Goal: Contribute content: Contribute content

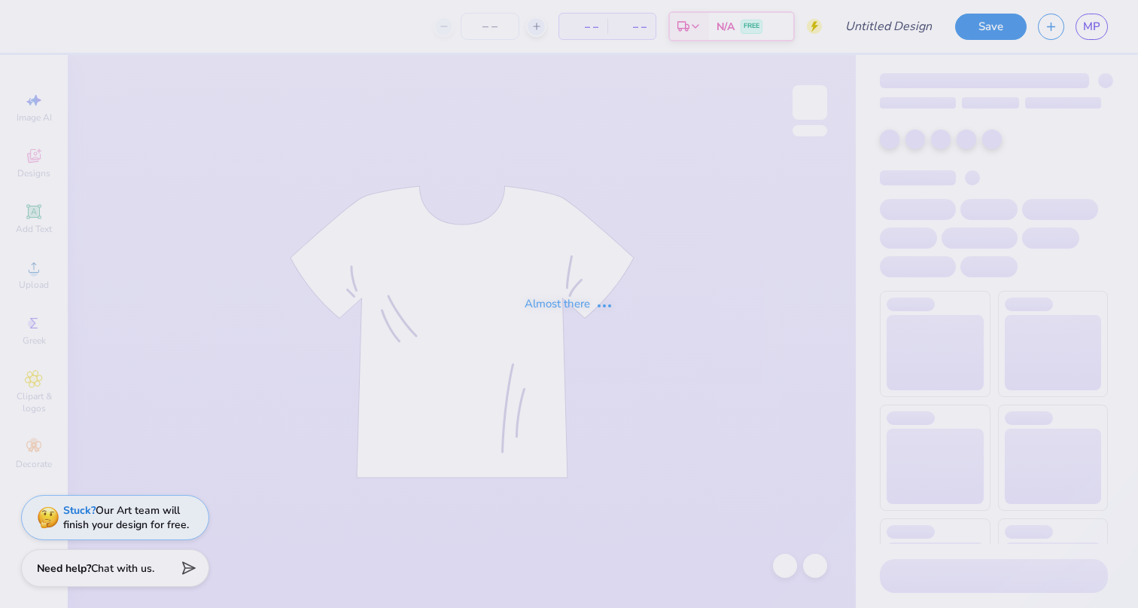
type input "big lil option 1"
type input "24"
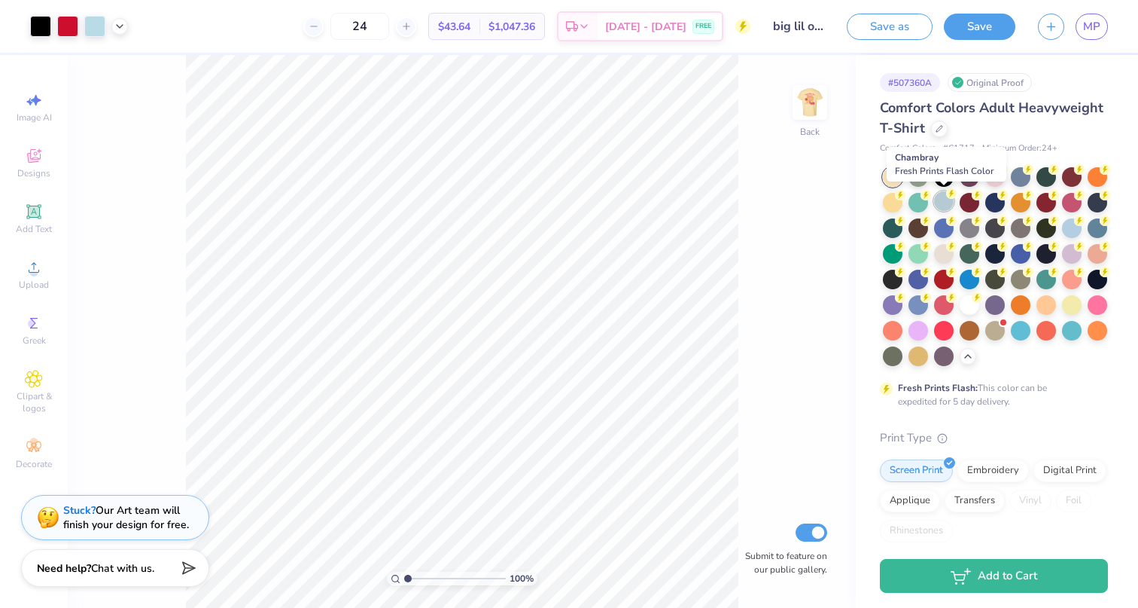
click at [943, 200] on div at bounding box center [944, 201] width 20 height 20
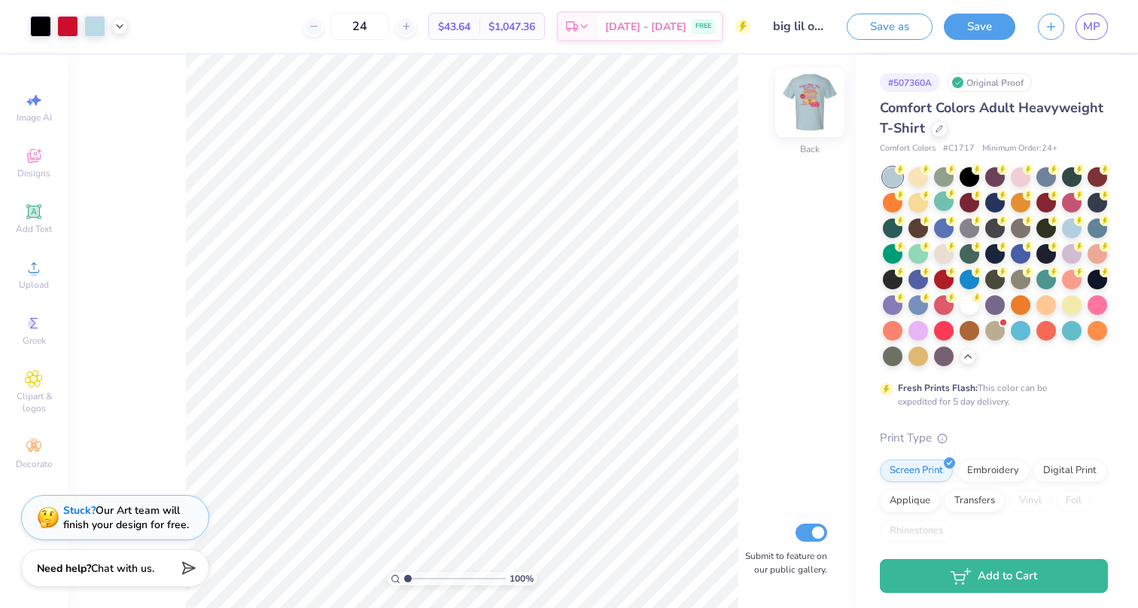
click at [818, 102] on img at bounding box center [810, 102] width 60 height 60
click at [1074, 230] on div at bounding box center [1072, 227] width 20 height 20
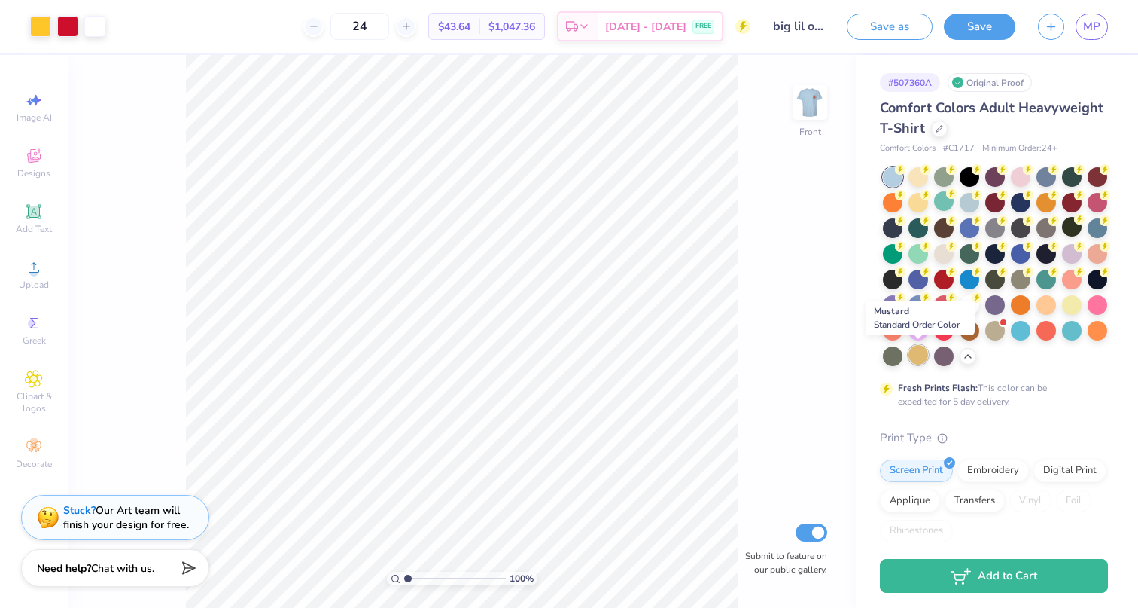
click at [920, 355] on div at bounding box center [919, 355] width 20 height 20
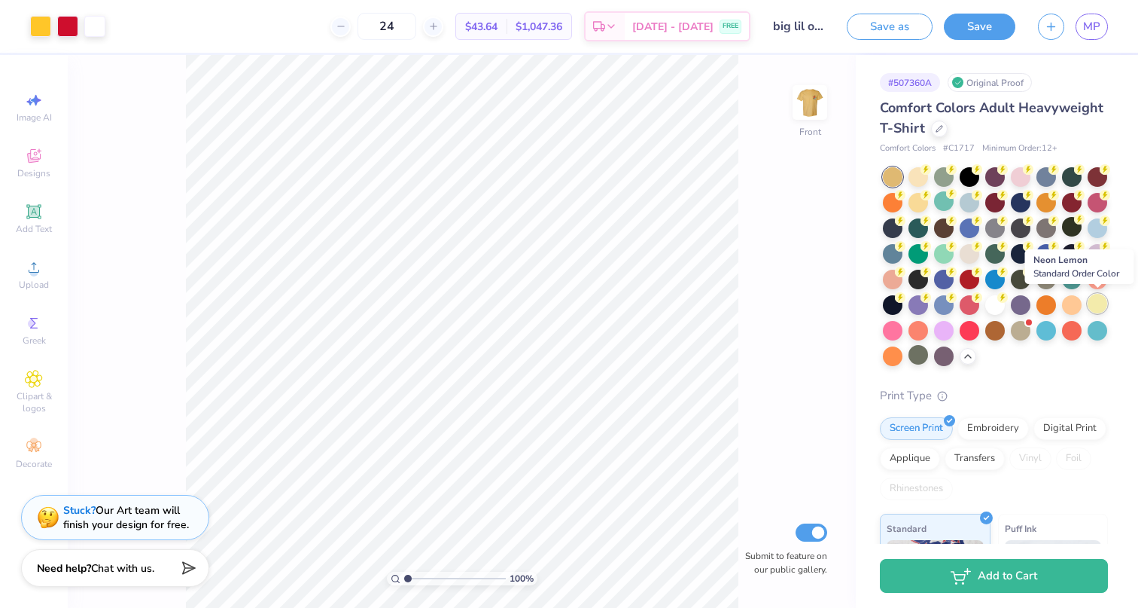
click at [1092, 309] on div at bounding box center [1098, 304] width 20 height 20
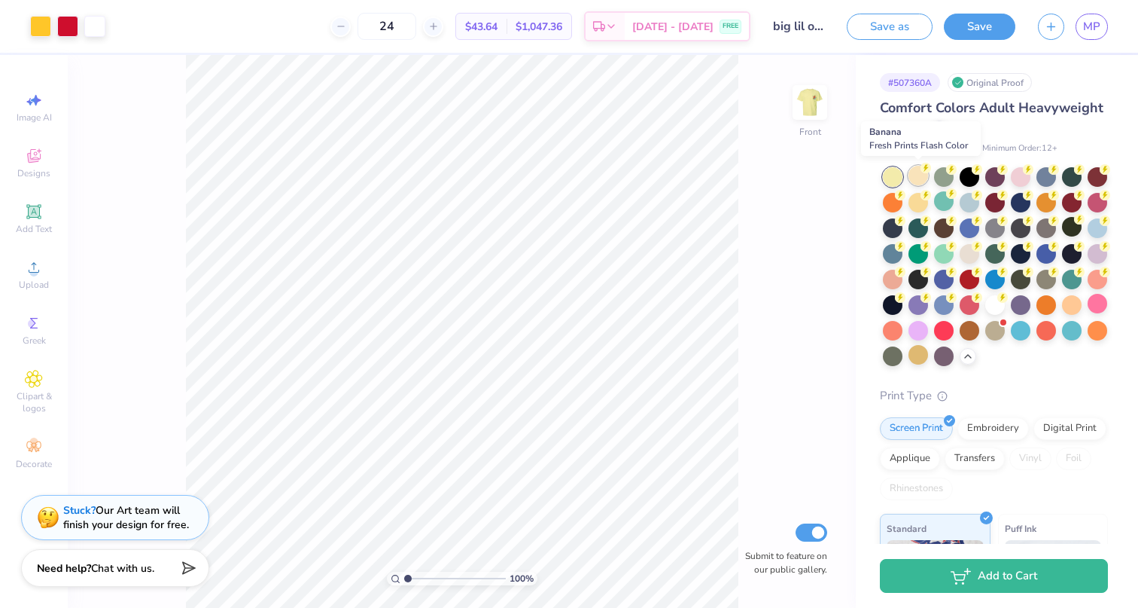
click at [920, 172] on div at bounding box center [919, 176] width 20 height 20
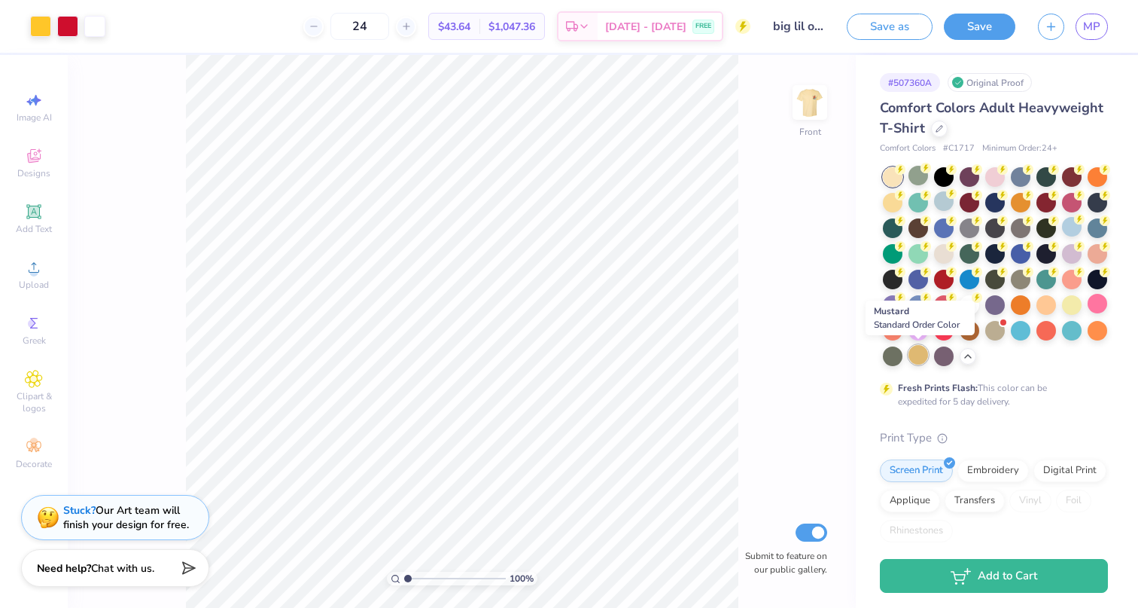
click at [922, 356] on div at bounding box center [919, 355] width 20 height 20
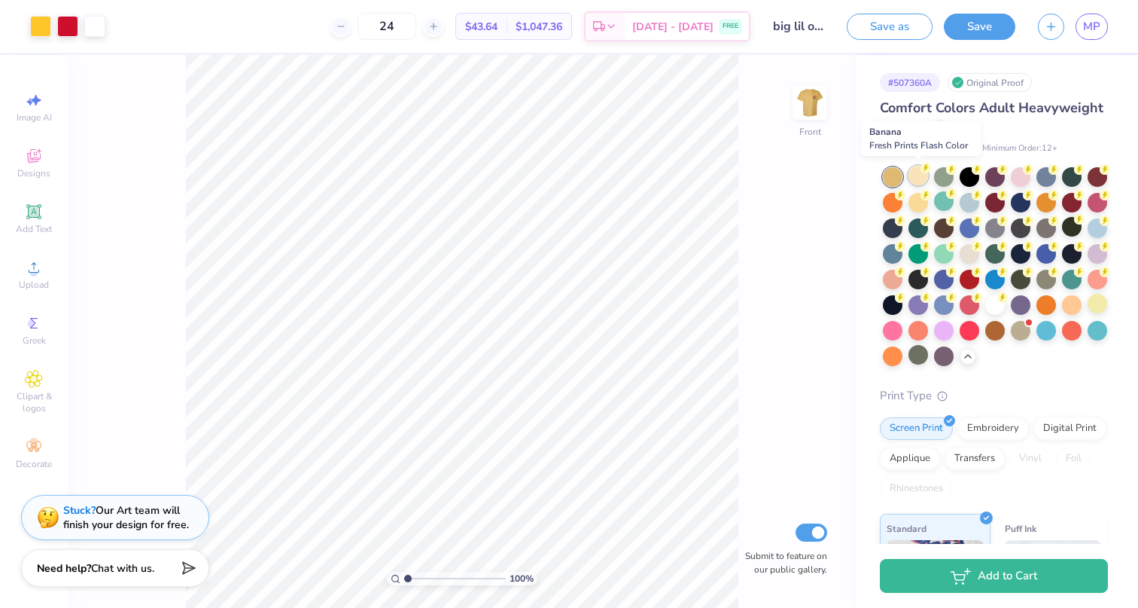
click at [919, 172] on div at bounding box center [919, 176] width 20 height 20
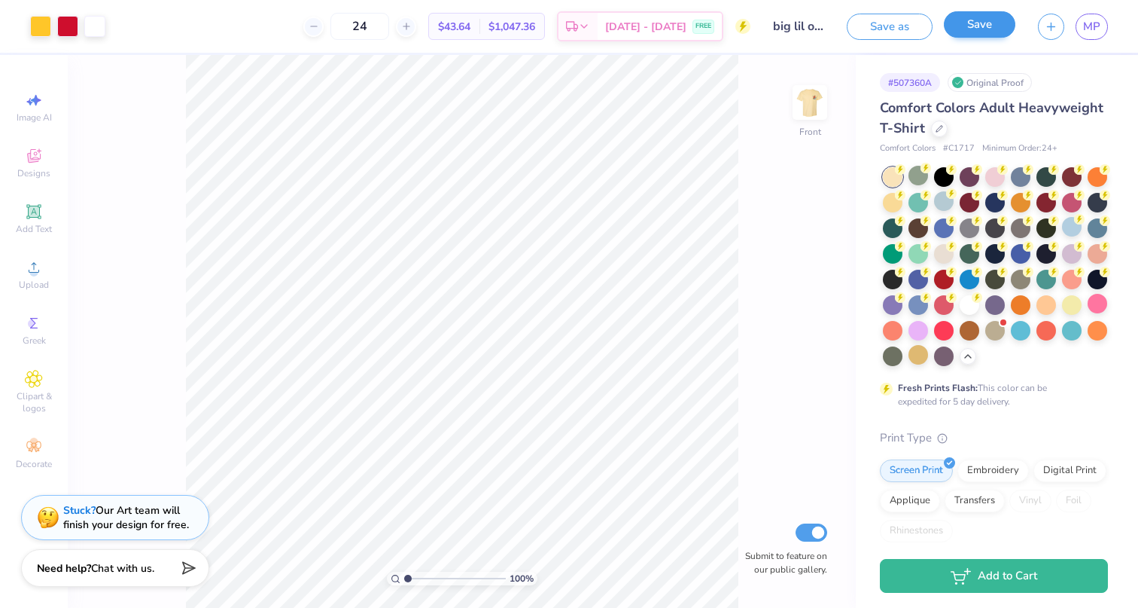
click at [982, 26] on button "Save" at bounding box center [980, 24] width 72 height 26
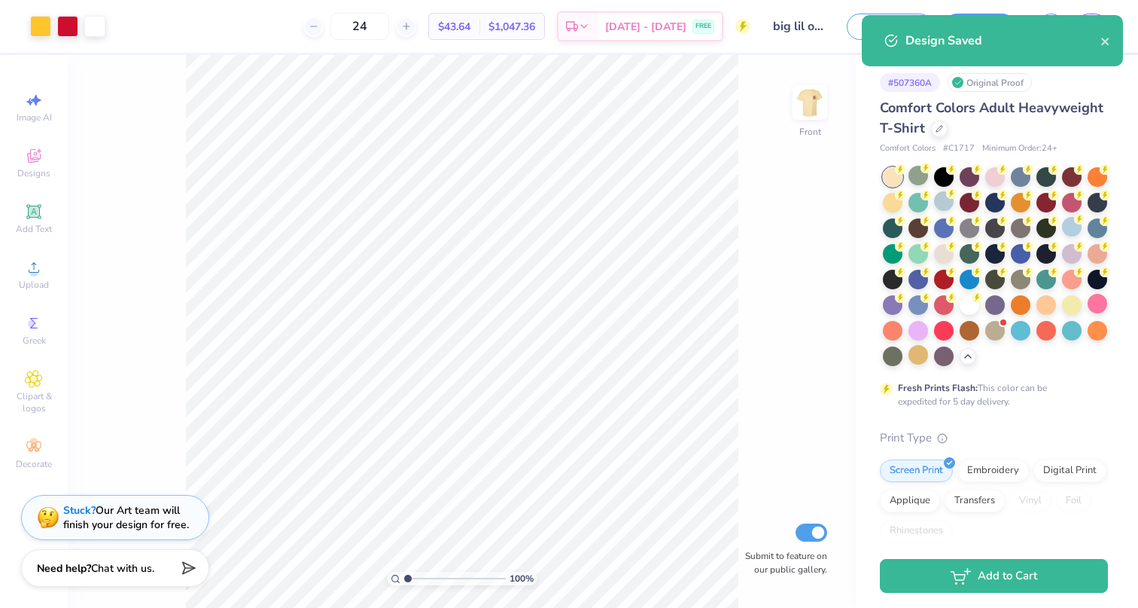
click at [1111, 45] on div "Design Saved" at bounding box center [992, 40] width 261 height 51
click at [1107, 42] on icon "close" at bounding box center [1106, 41] width 11 height 12
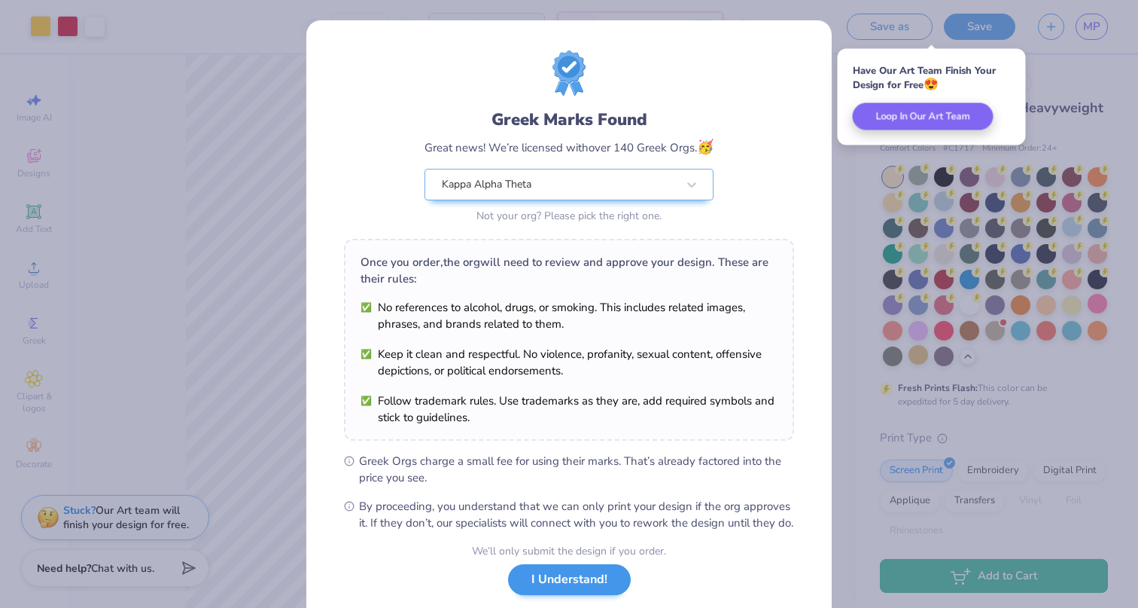
click at [550, 595] on button "I Understand!" at bounding box center [569, 579] width 123 height 31
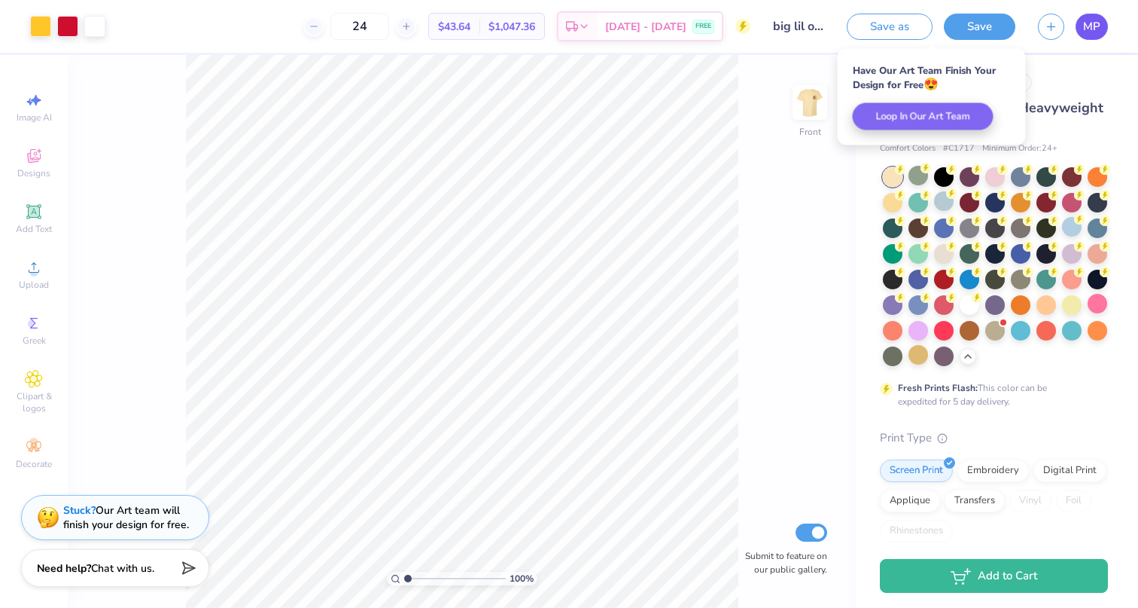
click at [1089, 32] on span "MP" at bounding box center [1091, 26] width 17 height 17
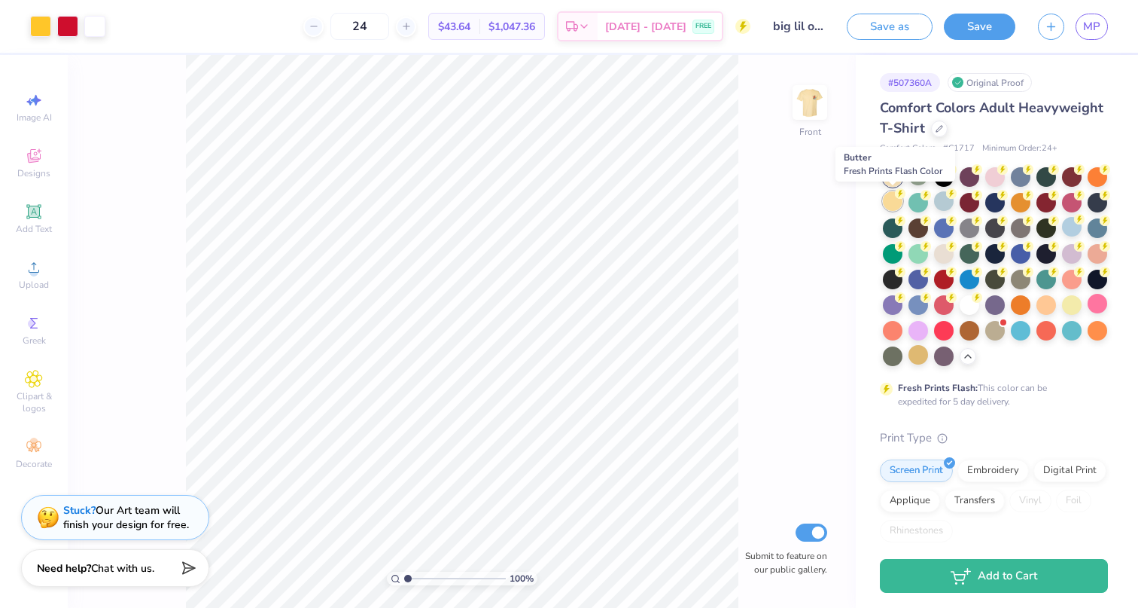
click at [898, 199] on div at bounding box center [893, 201] width 20 height 20
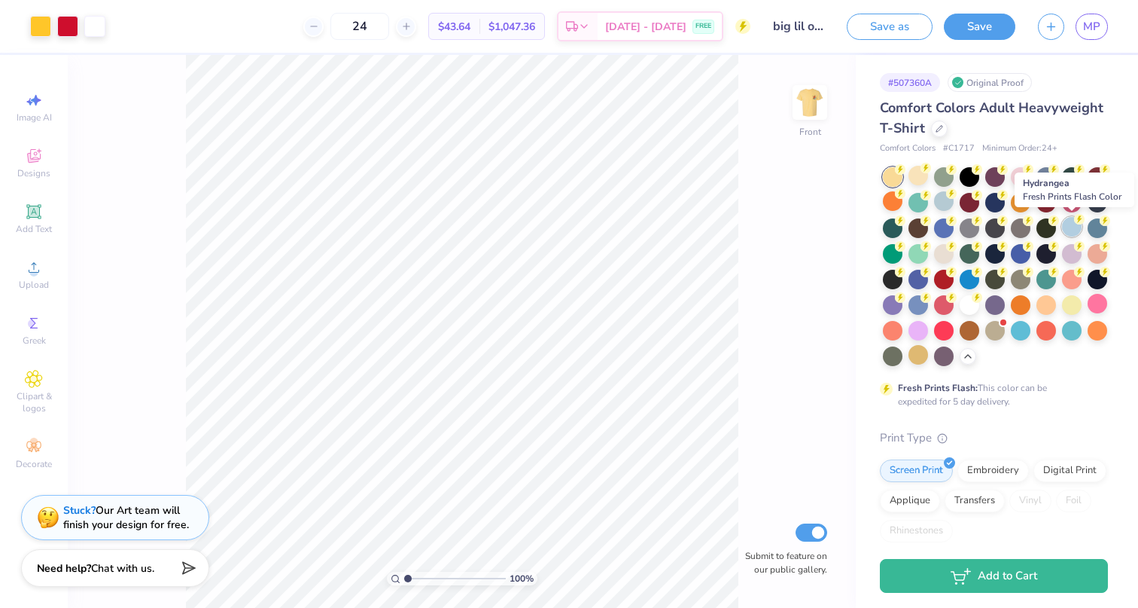
click at [1068, 224] on div at bounding box center [1072, 227] width 20 height 20
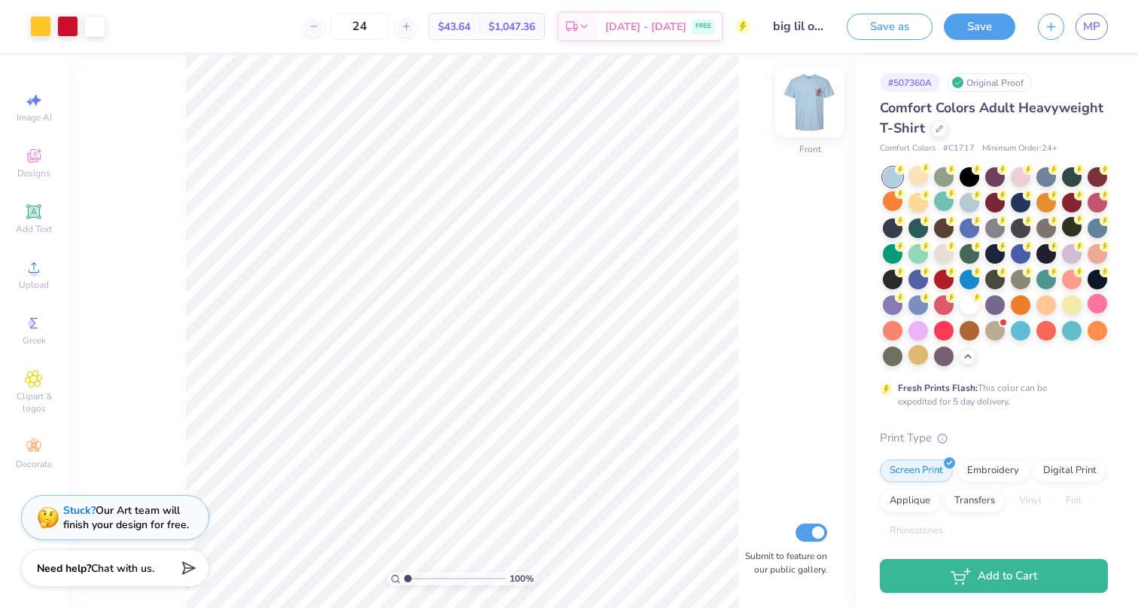
click at [806, 87] on img at bounding box center [810, 102] width 60 height 60
click at [998, 32] on button "Save" at bounding box center [980, 24] width 72 height 26
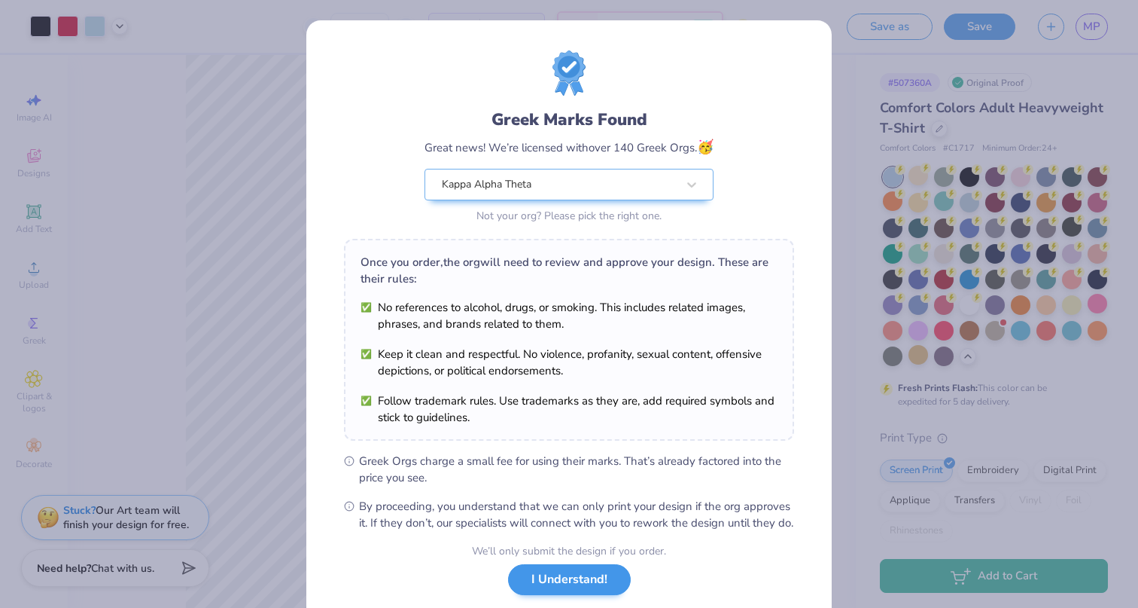
click at [540, 595] on button "I Understand!" at bounding box center [569, 579] width 123 height 31
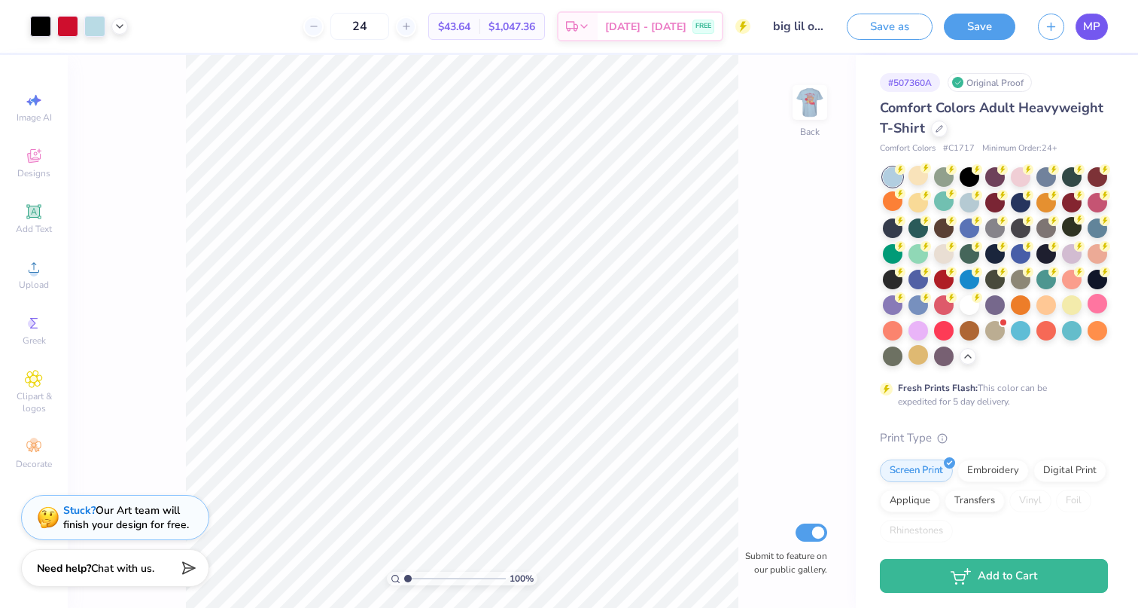
click at [1085, 28] on span "MP" at bounding box center [1091, 26] width 17 height 17
